Goal: Transaction & Acquisition: Download file/media

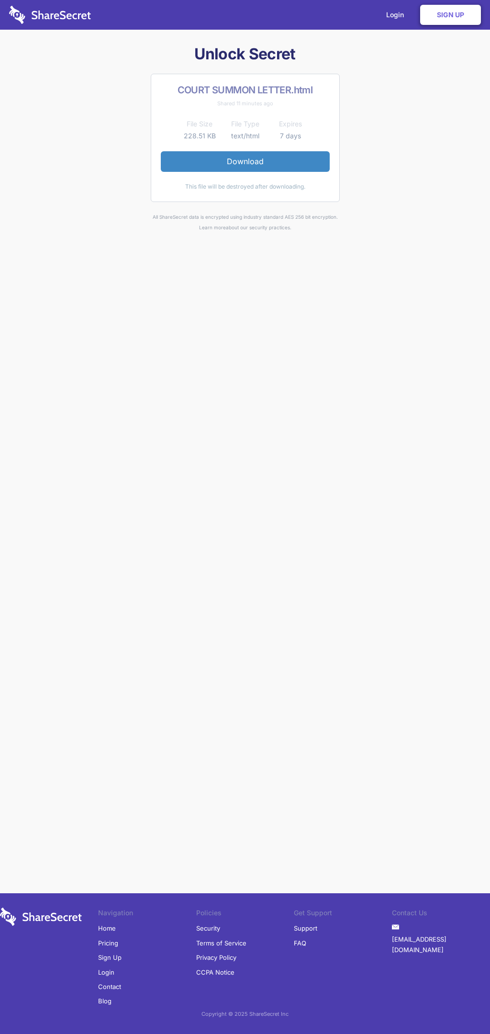
click at [245, 161] on link "Download" at bounding box center [245, 161] width 169 height 20
